Goal: Navigation & Orientation: Find specific page/section

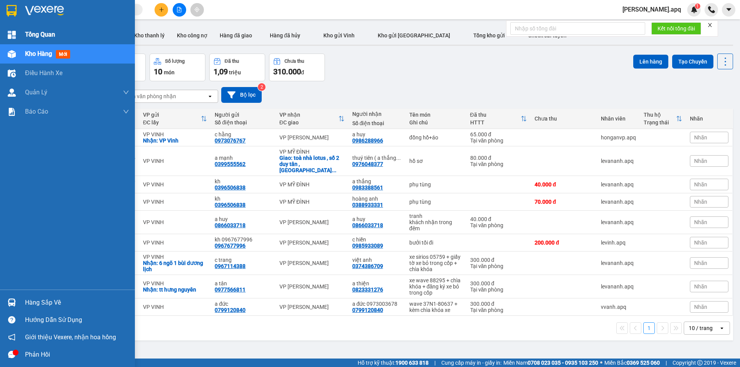
click at [17, 30] on div at bounding box center [11, 34] width 13 height 13
